Goal: Go to known website: Access a specific website the user already knows

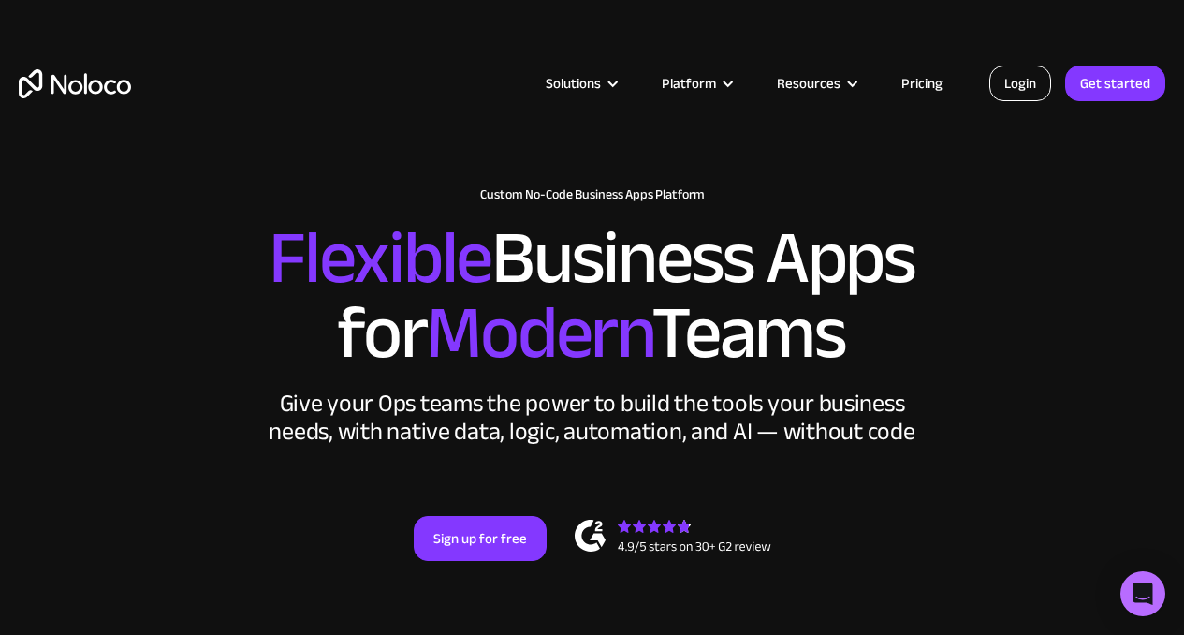
click at [1043, 88] on link "Login" at bounding box center [1020, 84] width 62 height 36
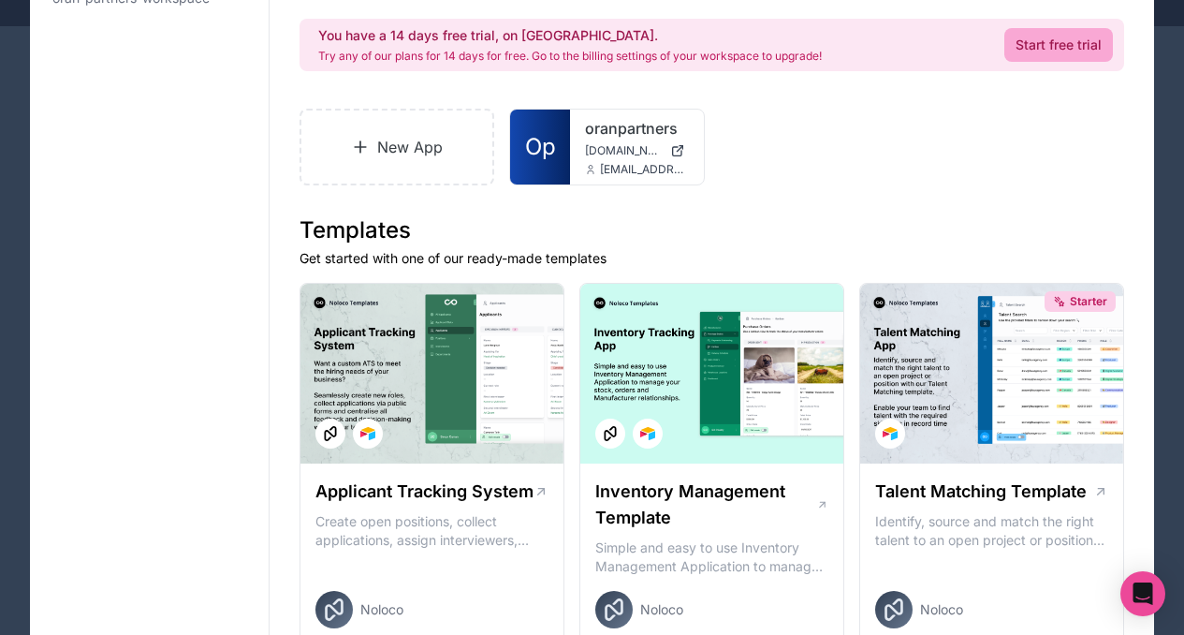
scroll to position [215, 0]
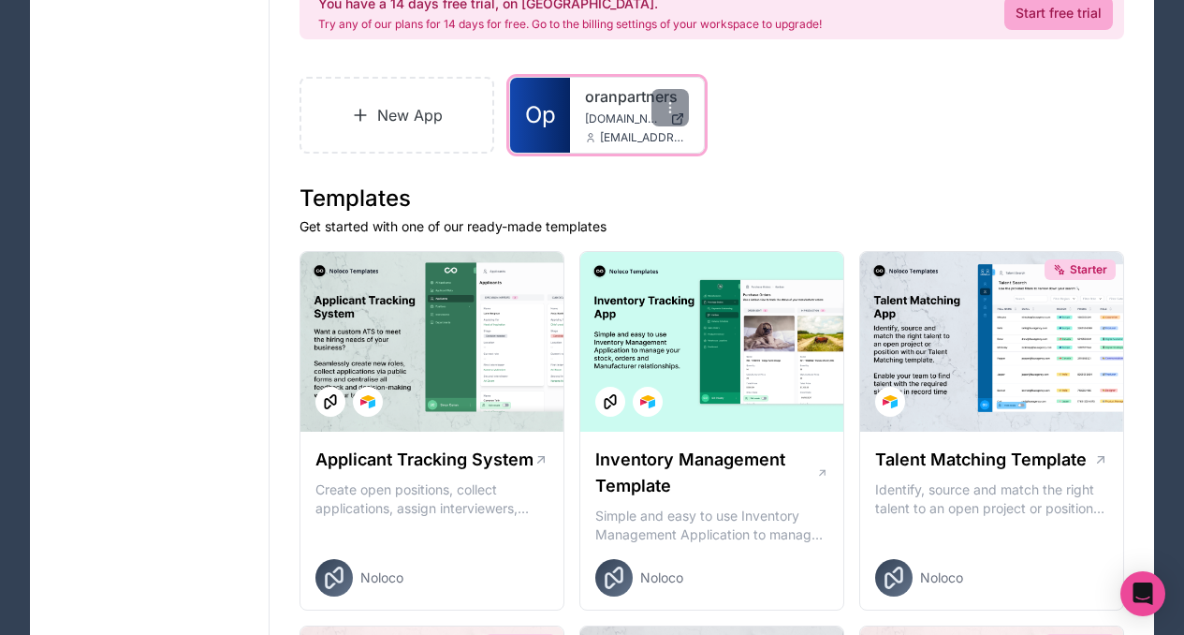
click at [585, 106] on link "oranpartners" at bounding box center [636, 96] width 103 height 22
